Goal: Information Seeking & Learning: Learn about a topic

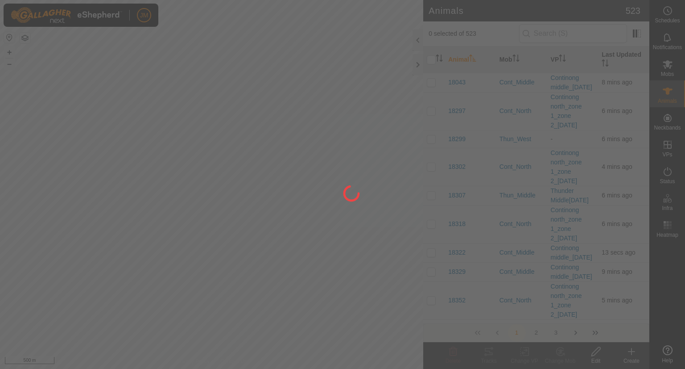
click at [419, 64] on div at bounding box center [342, 184] width 685 height 369
click at [416, 66] on div at bounding box center [342, 184] width 685 height 369
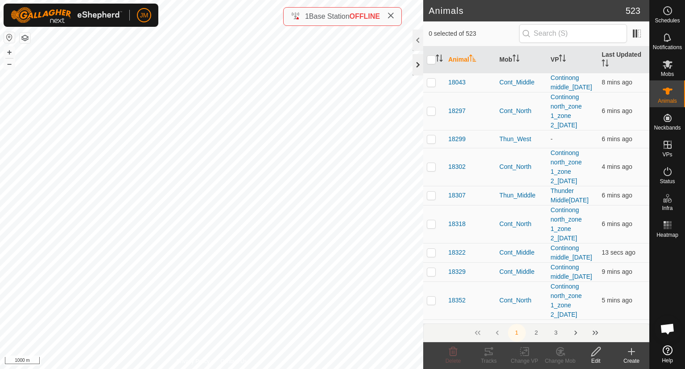
click at [419, 65] on div at bounding box center [418, 64] width 11 height 21
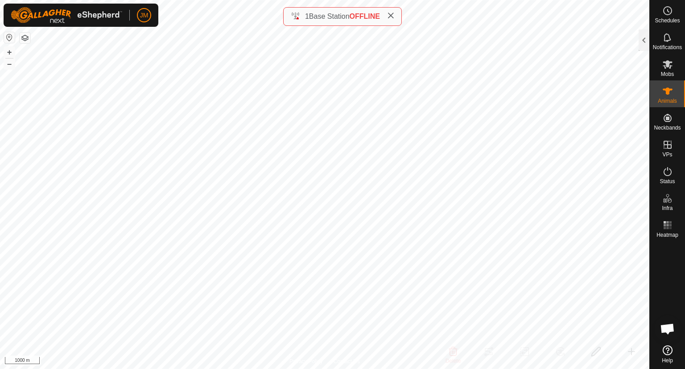
click at [394, 17] on icon at bounding box center [390, 15] width 7 height 7
click at [7, 52] on button "+" at bounding box center [9, 52] width 11 height 11
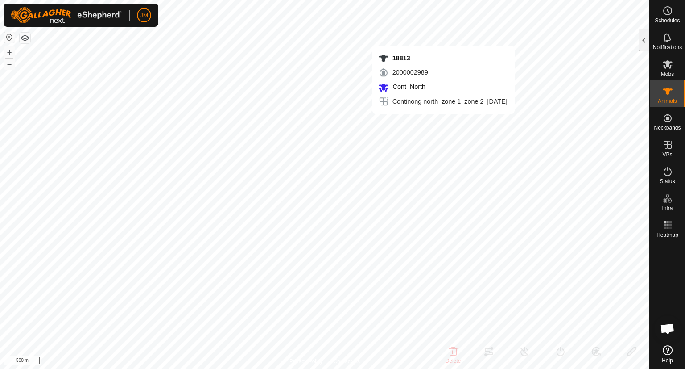
type input "18813"
type input "-"
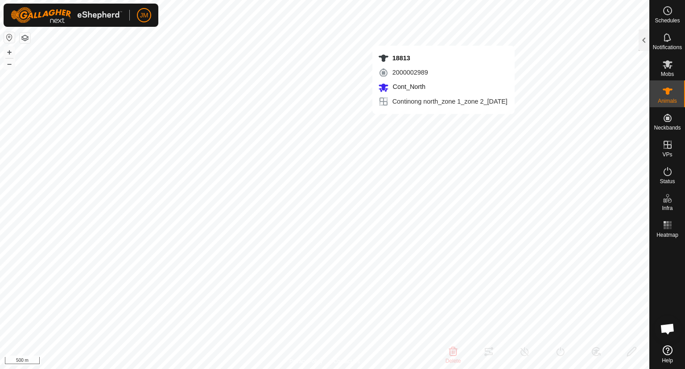
type input "-"
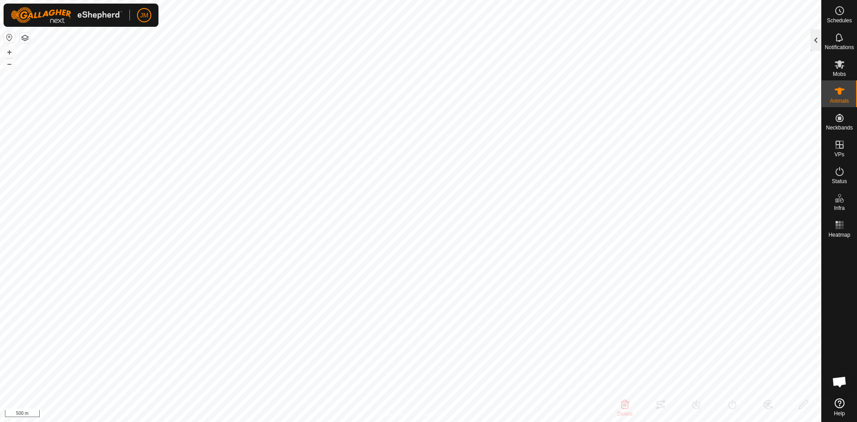
click at [685, 45] on div at bounding box center [815, 39] width 11 height 21
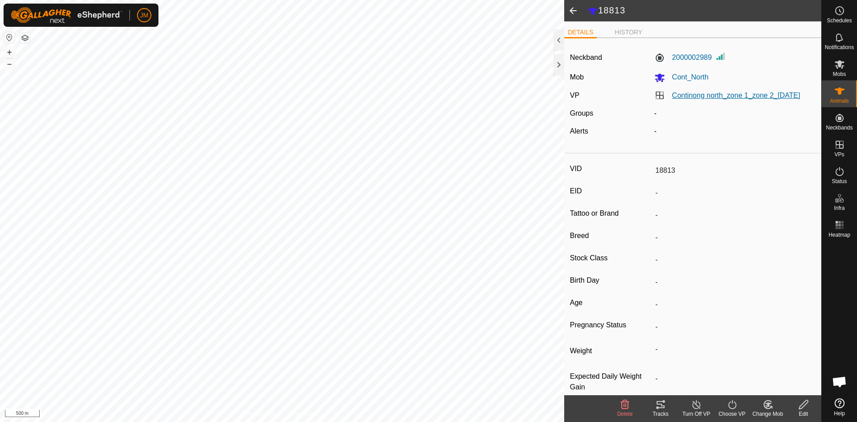
click at [685, 92] on link "Continong north_zone 1_zone 2_[DATE]" at bounding box center [736, 95] width 128 height 8
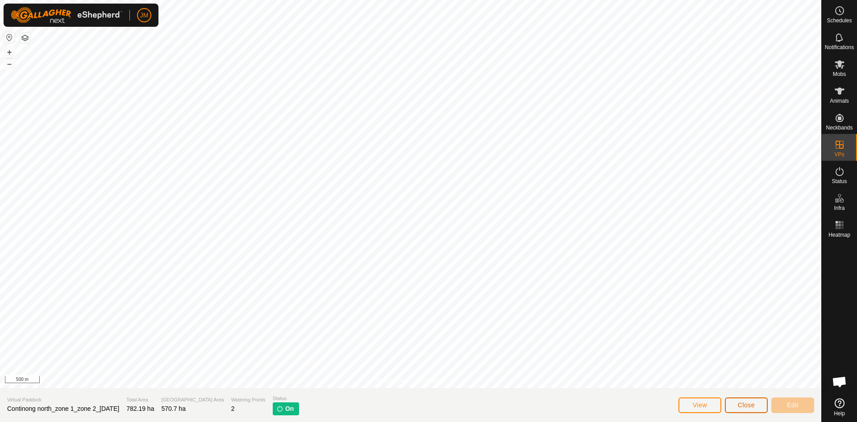
click at [685, 368] on button "Close" at bounding box center [746, 405] width 43 height 16
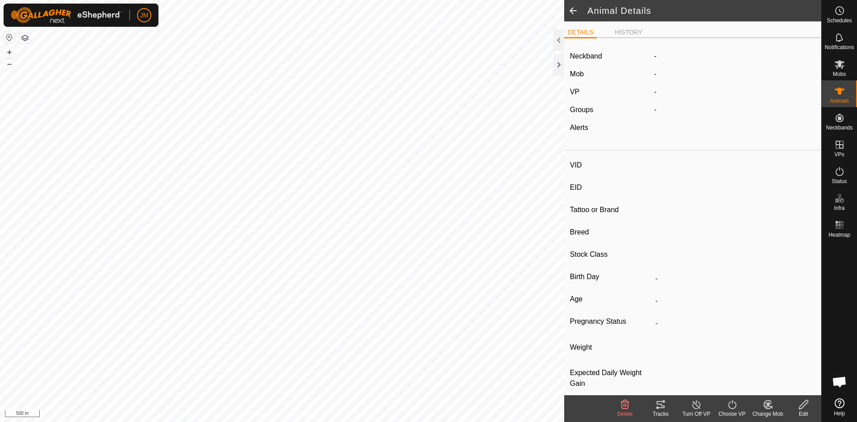
type input "18813"
type input "-"
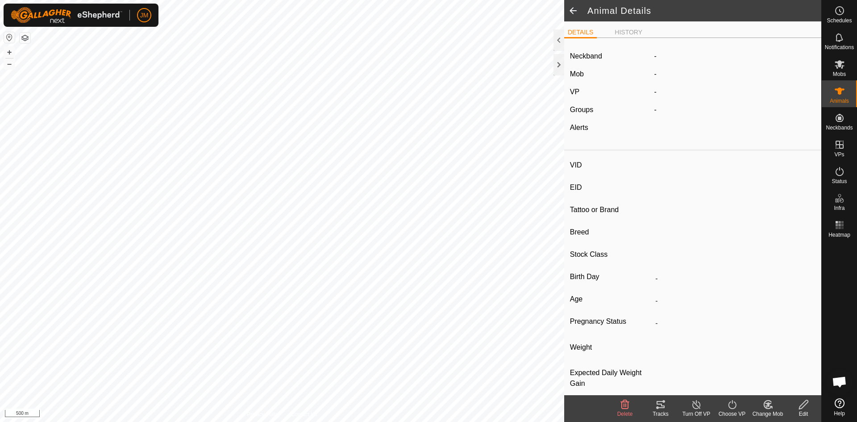
type input "-"
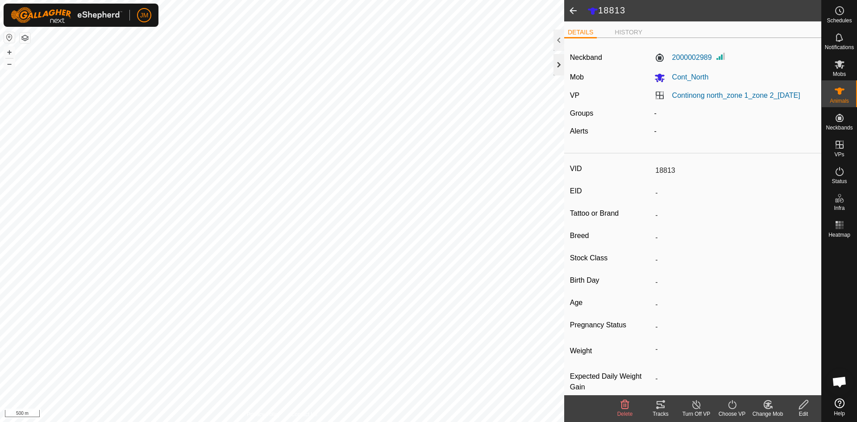
click at [558, 64] on div at bounding box center [558, 64] width 11 height 21
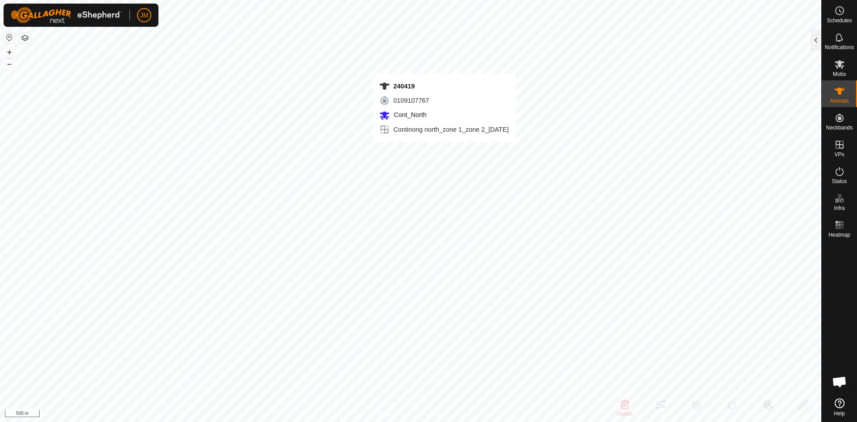
type input "240419"
type input "-"
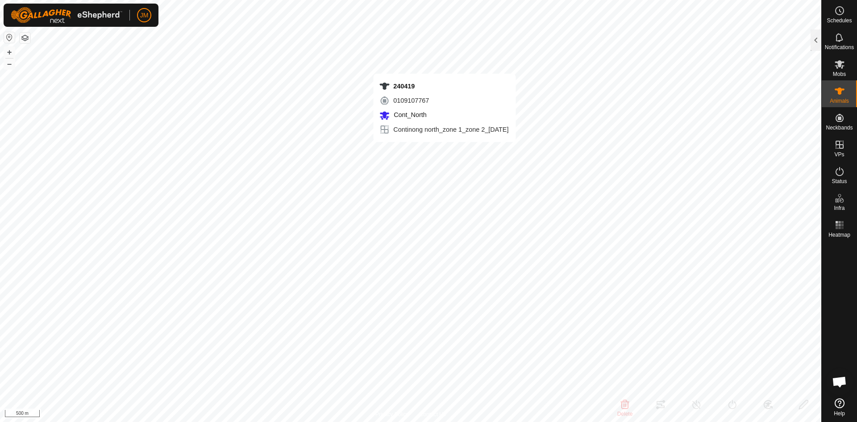
type input "-"
type input "21117"
type input "-"
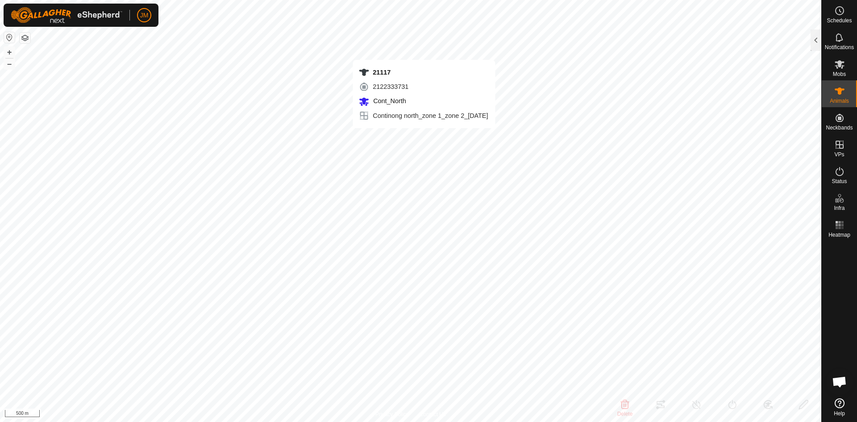
type input "-"
click at [685, 66] on es-mob-svg-icon at bounding box center [839, 64] width 16 height 14
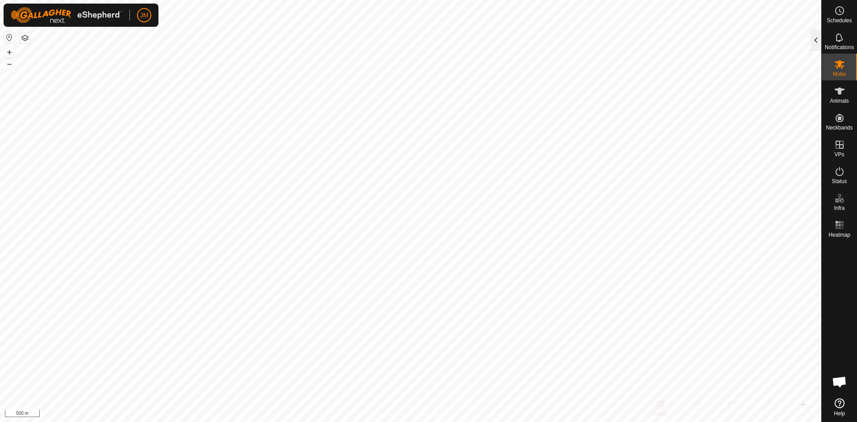
click at [685, 39] on div at bounding box center [815, 39] width 11 height 21
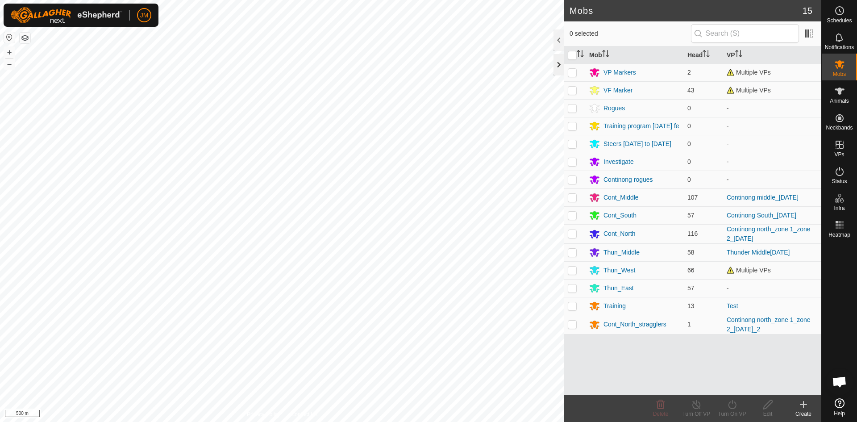
click at [558, 68] on div at bounding box center [558, 64] width 11 height 21
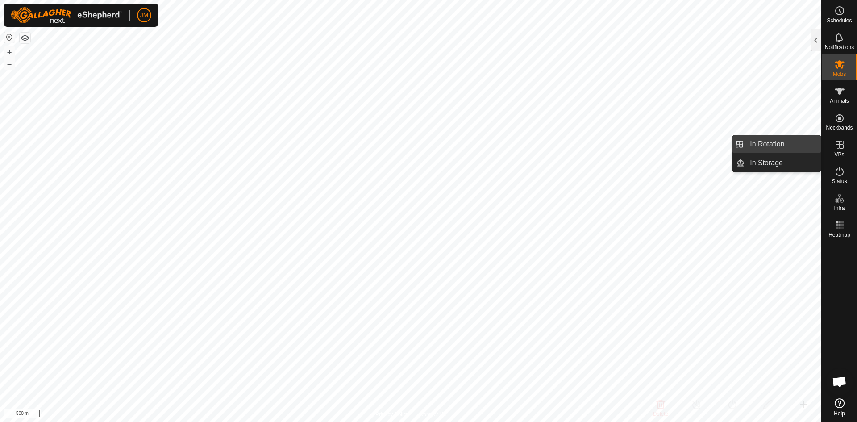
click at [685, 145] on link "In Rotation" at bounding box center [782, 144] width 76 height 18
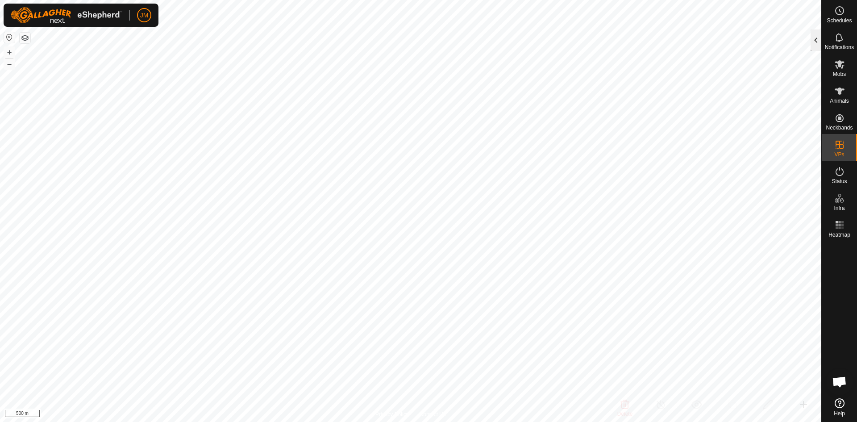
click at [685, 42] on div at bounding box center [815, 39] width 11 height 21
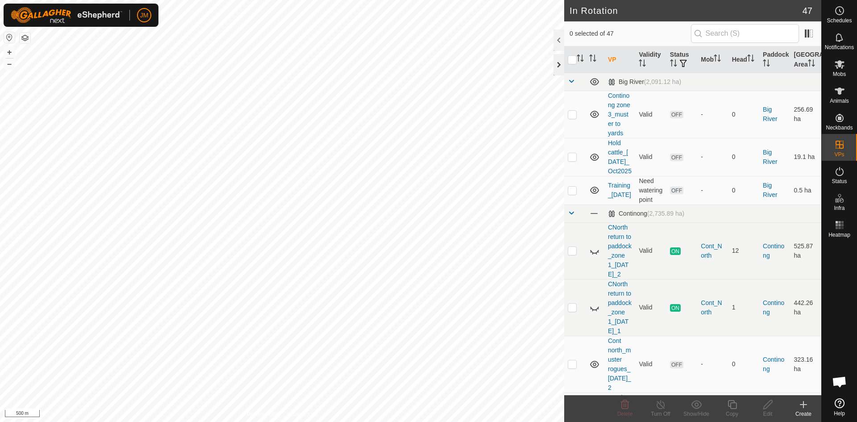
click at [560, 65] on div at bounding box center [558, 64] width 11 height 21
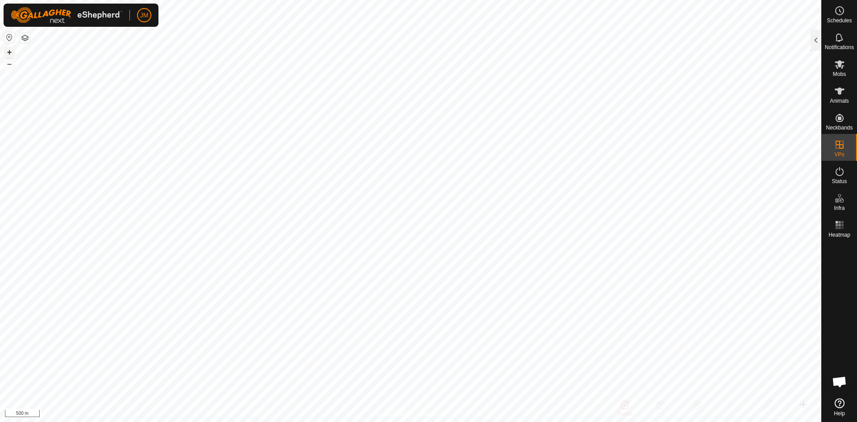
click at [10, 51] on button "+" at bounding box center [9, 52] width 11 height 11
click at [11, 53] on button "+" at bounding box center [9, 52] width 11 height 11
click at [11, 66] on button "–" at bounding box center [9, 63] width 11 height 11
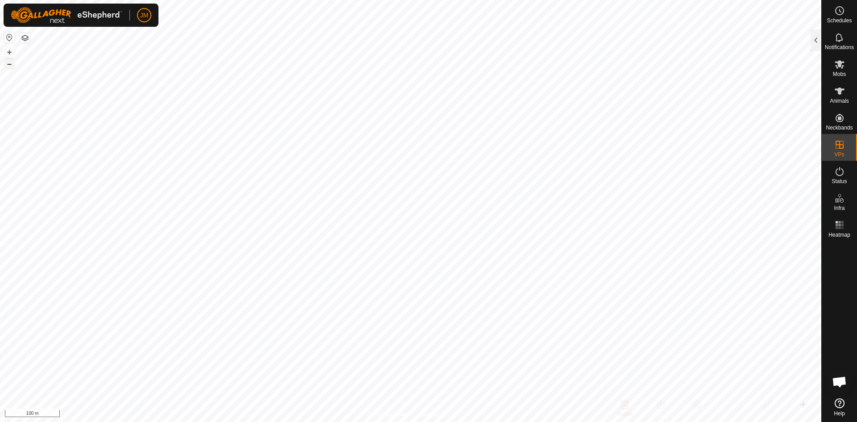
click at [11, 66] on button "–" at bounding box center [9, 63] width 11 height 11
click at [11, 53] on button "+" at bounding box center [9, 52] width 11 height 11
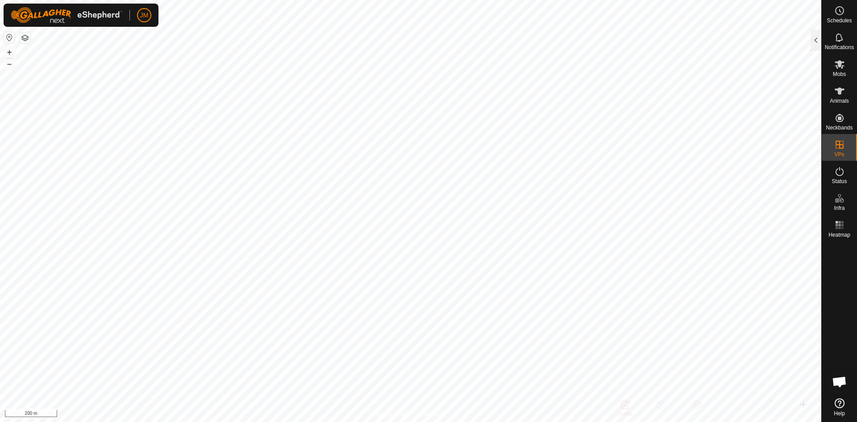
click at [500, 0] on html "JM Schedules Notifications Mobs Animals Neckbands VPs Status Infra Heatmap Help…" at bounding box center [428, 211] width 857 height 422
click at [104, 368] on html "JM Schedules Notifications Mobs Animals Neckbands VPs Status Infra Heatmap Help…" at bounding box center [428, 211] width 857 height 422
click at [11, 63] on button "–" at bounding box center [9, 63] width 11 height 11
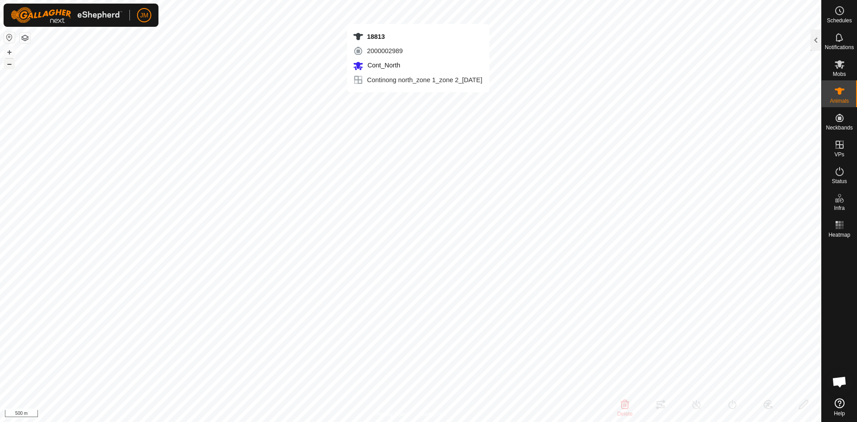
type input "18813"
type input "-"
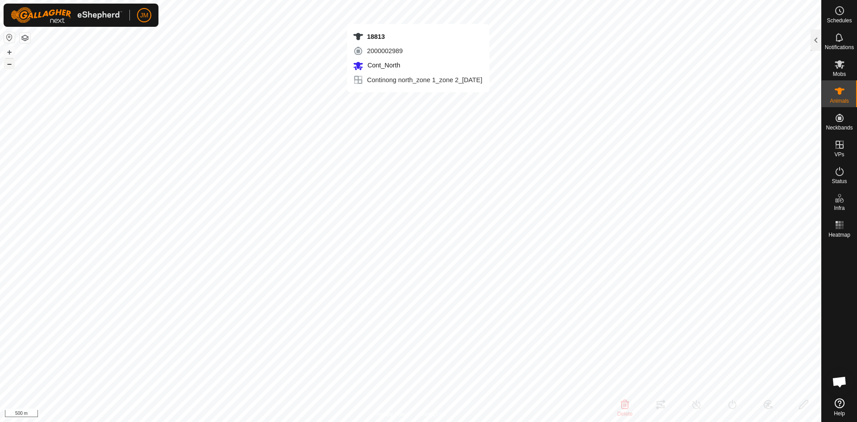
type input "-"
type input "21117"
type input "-"
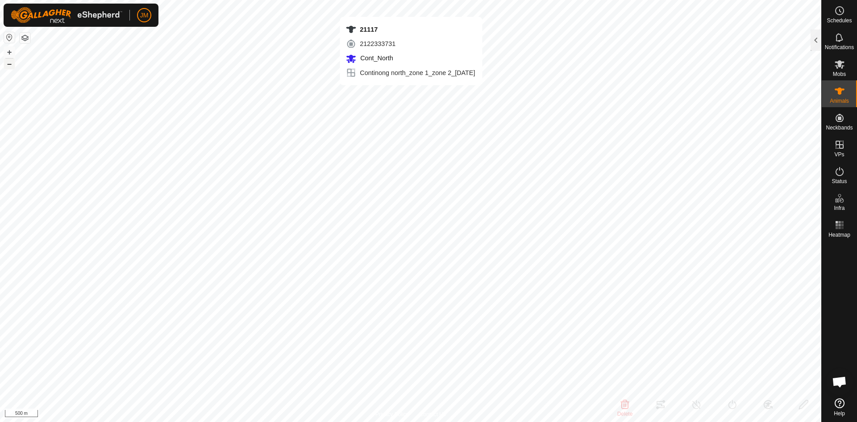
type input "-"
